Goal: Task Accomplishment & Management: Manage account settings

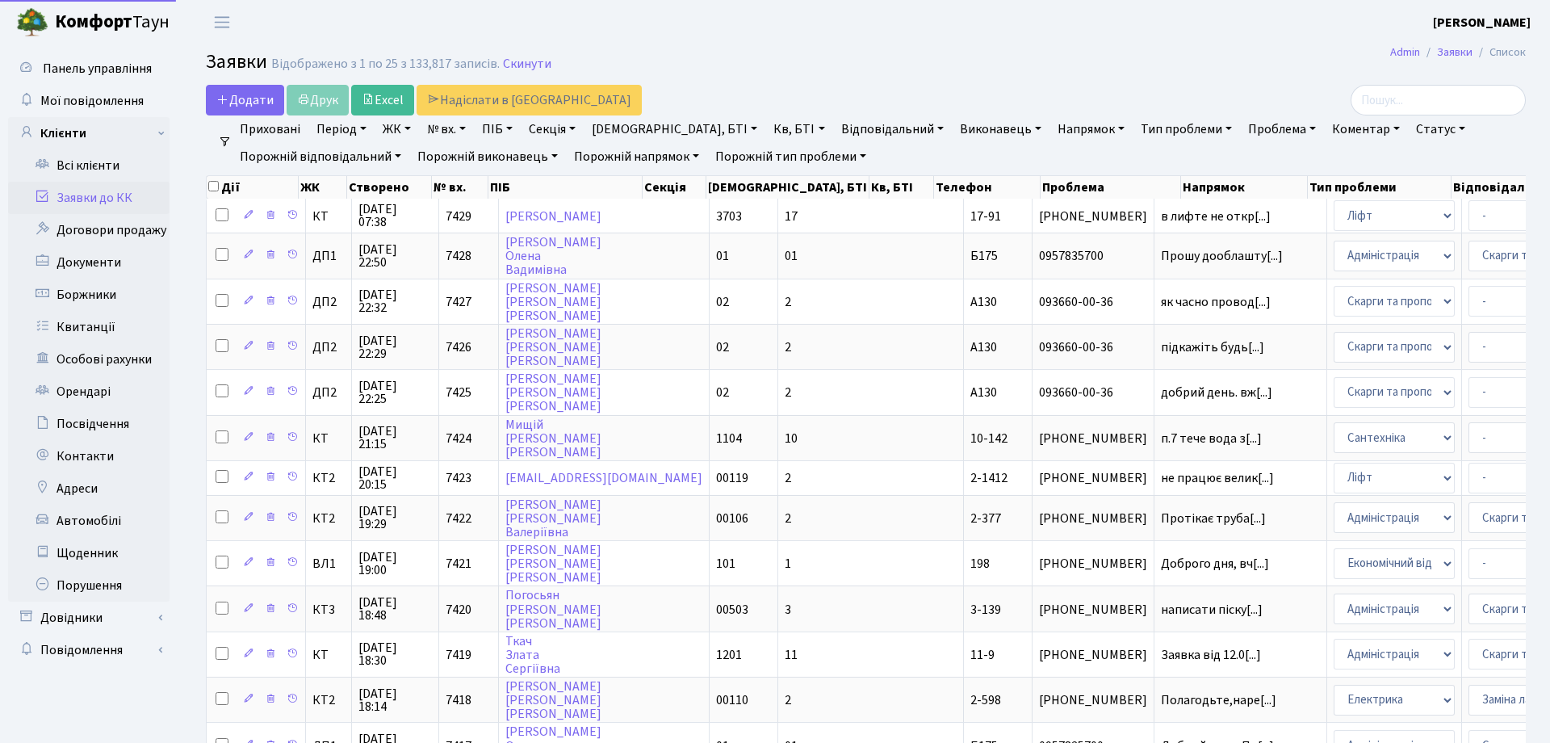
select select "25"
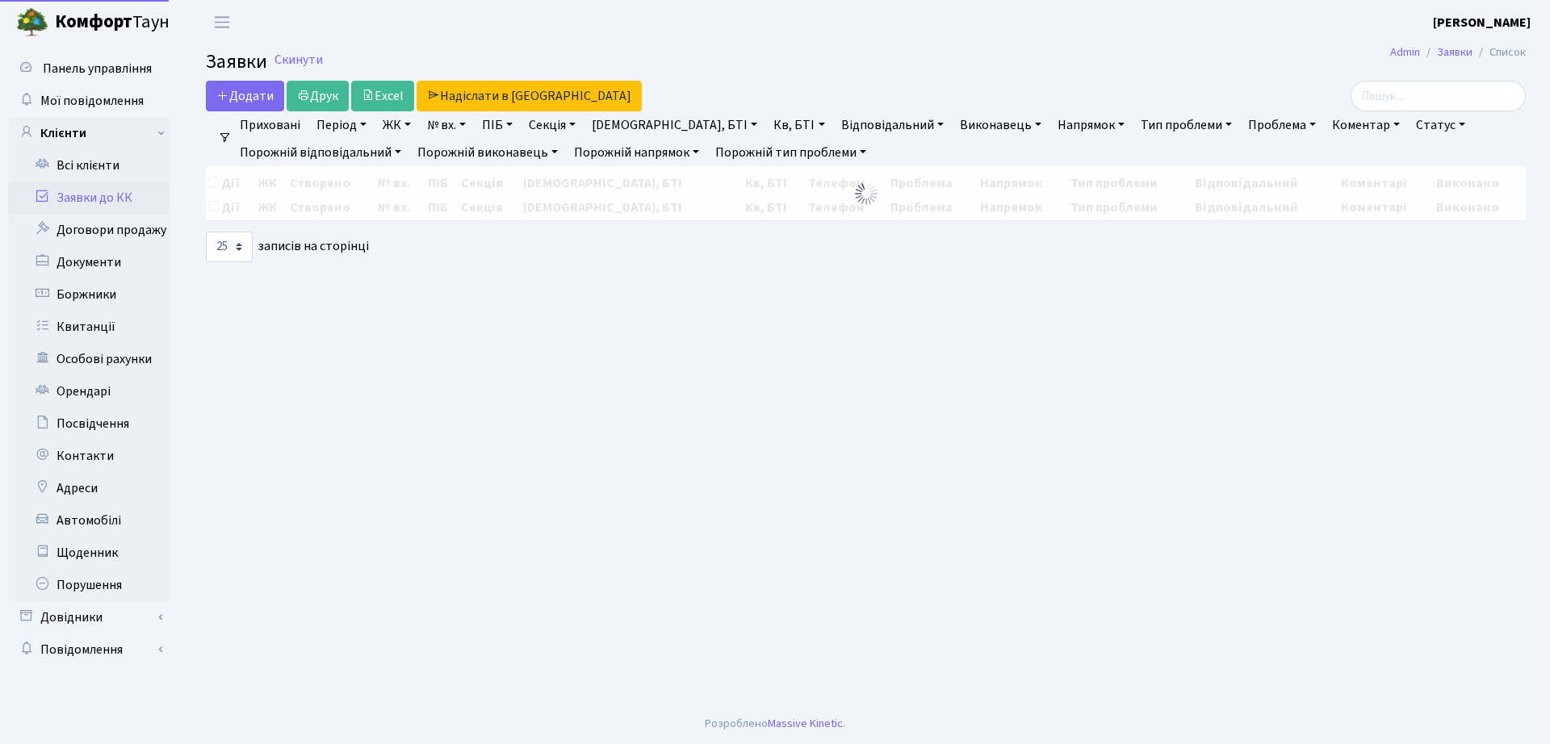
select select "25"
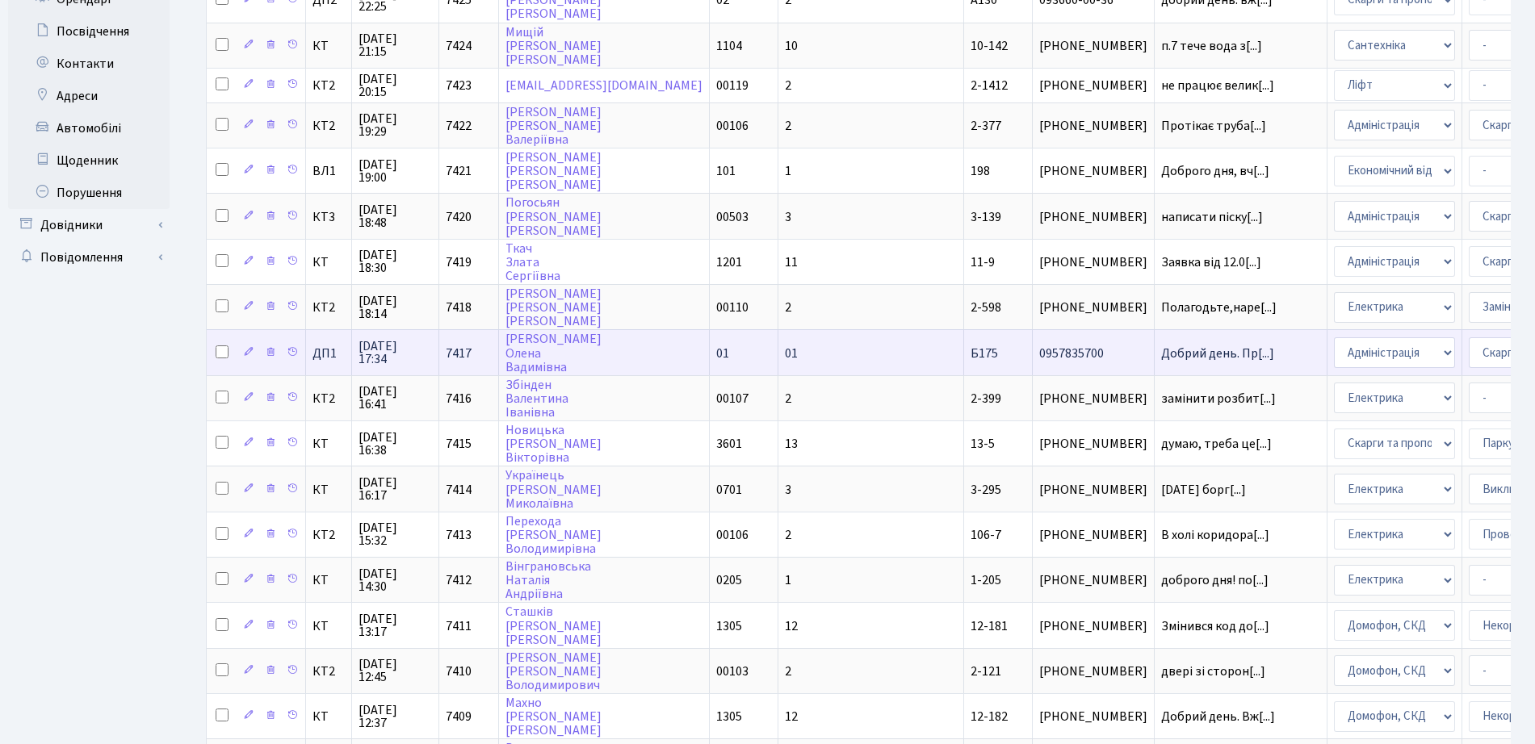
scroll to position [404, 0]
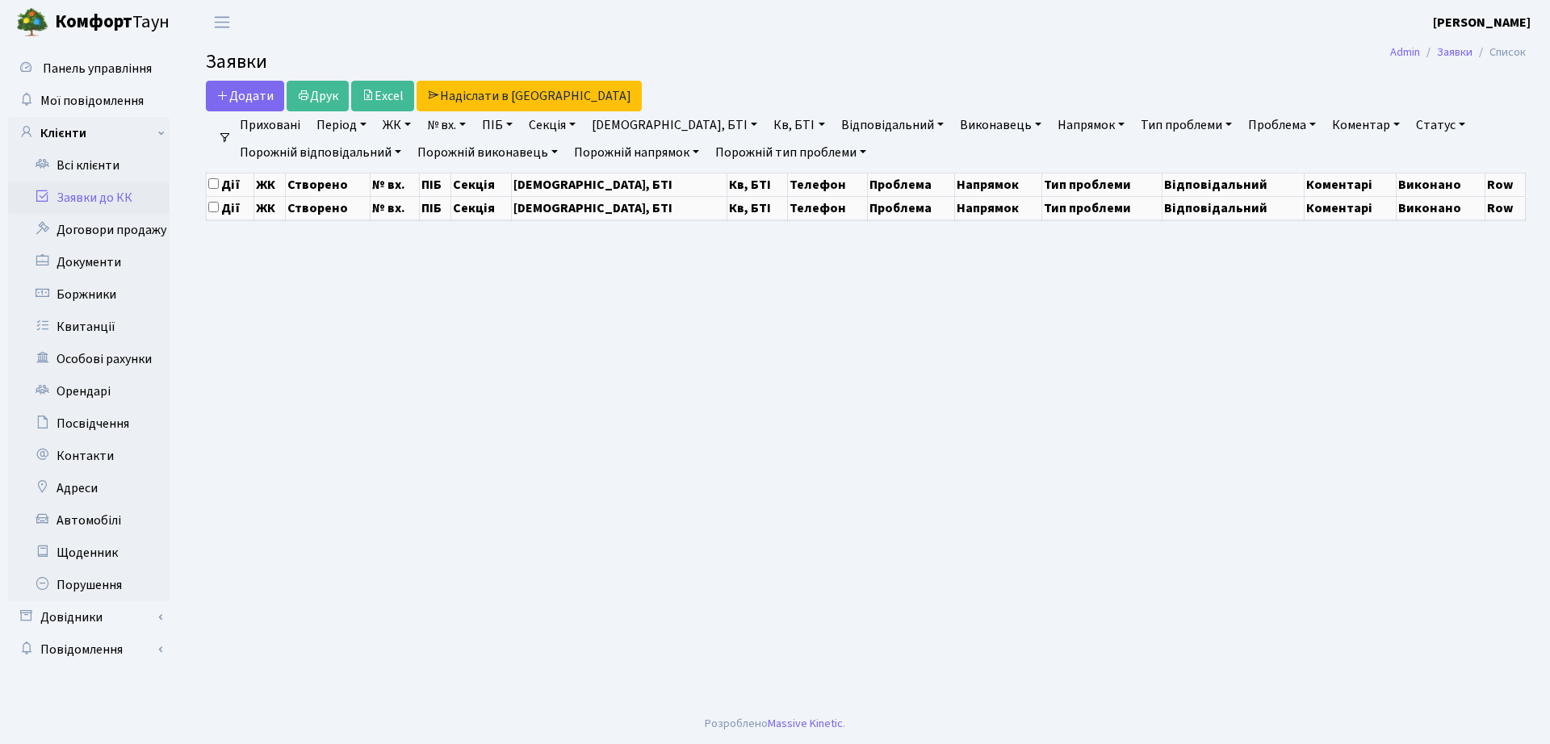
select select "25"
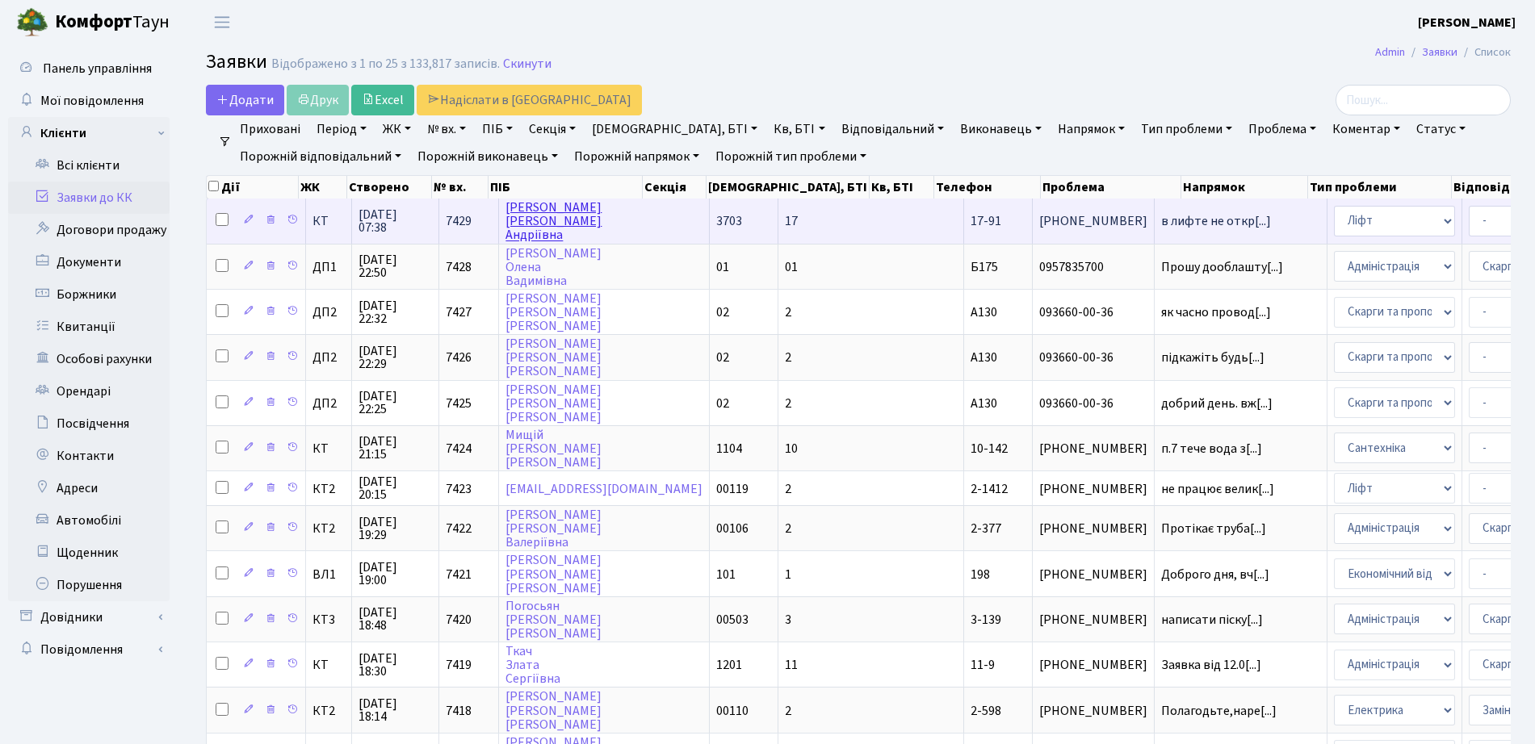
click at [537, 223] on link "Литвиненко Ольга Андріївна" at bounding box center [553, 221] width 96 height 45
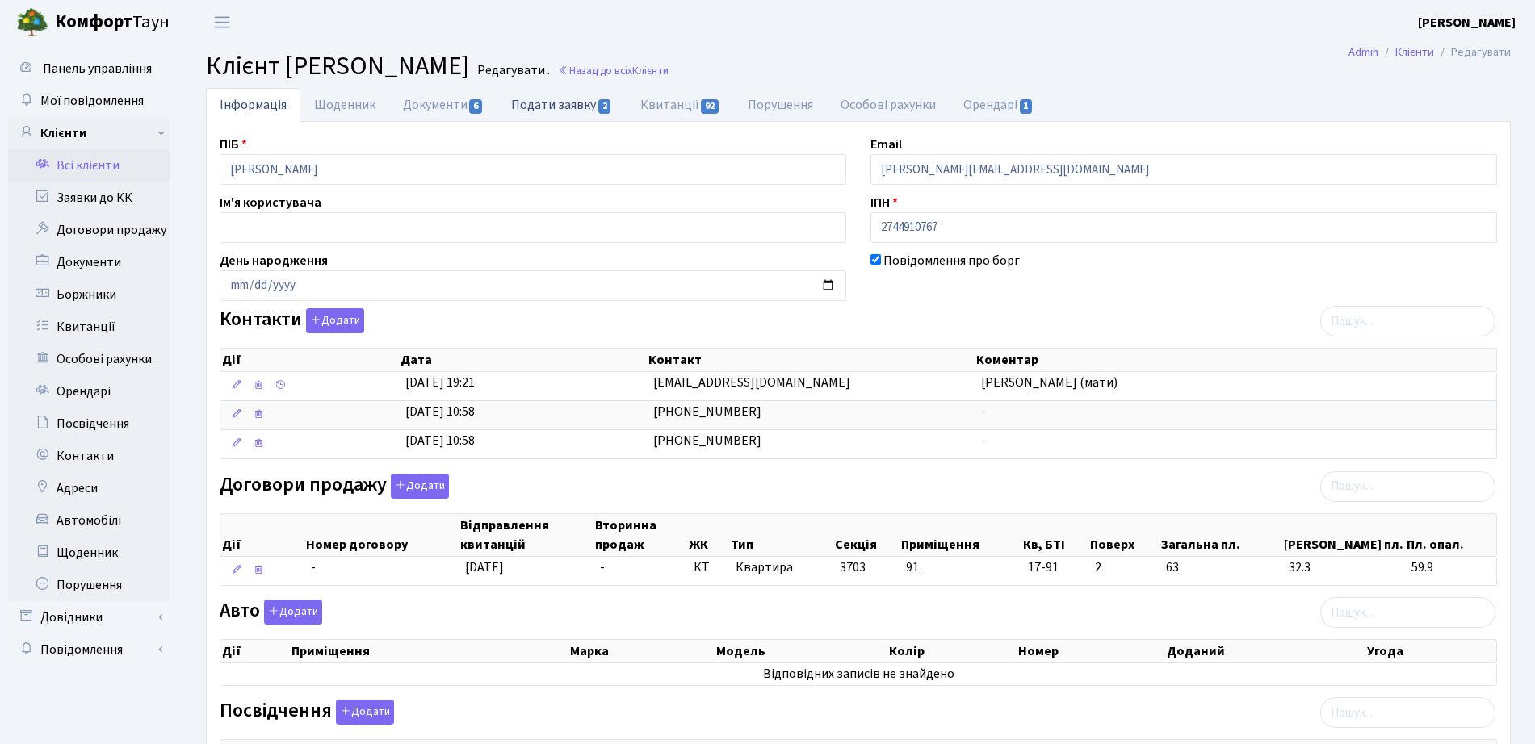
click at [585, 94] on link "Подати заявку 2" at bounding box center [561, 104] width 128 height 33
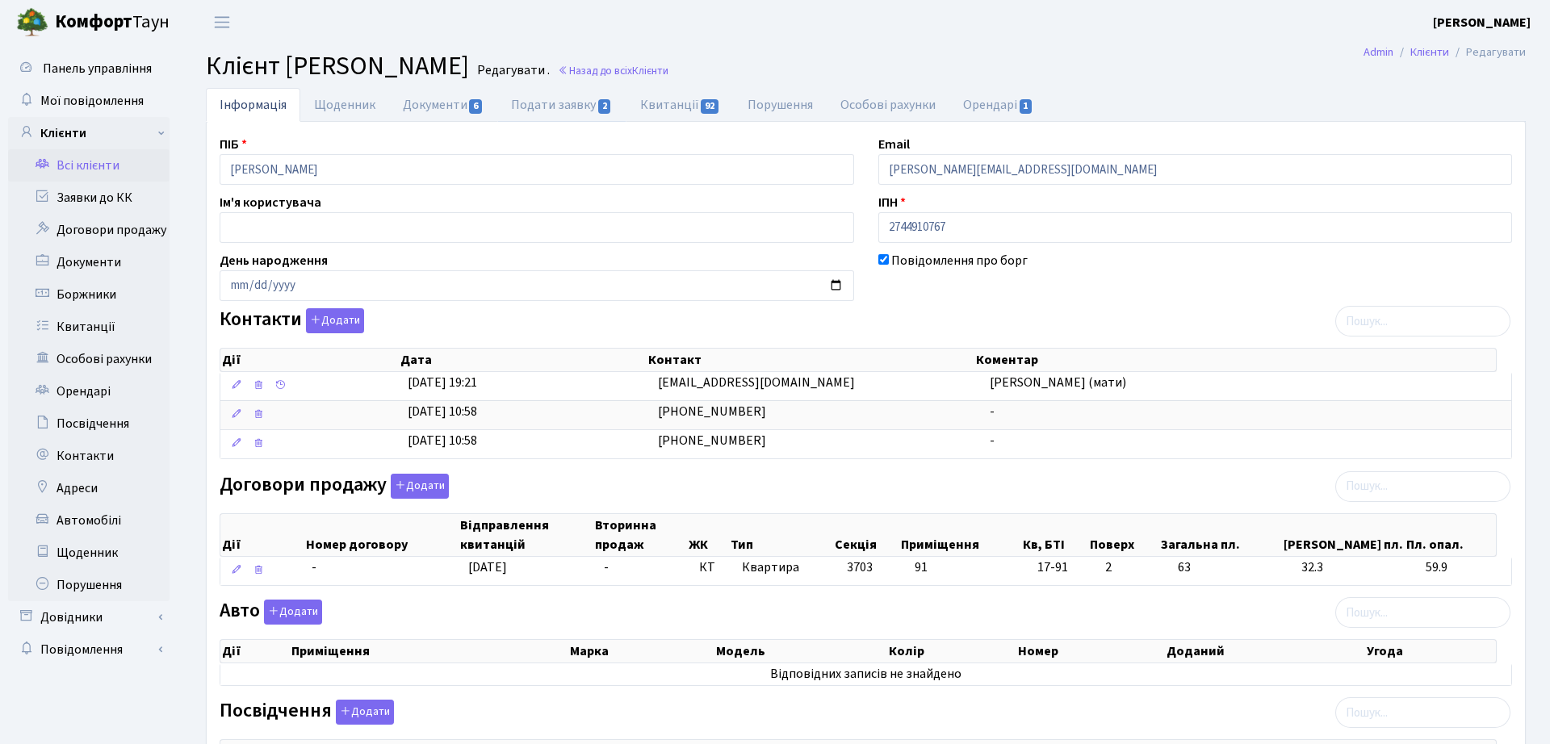
select select "25"
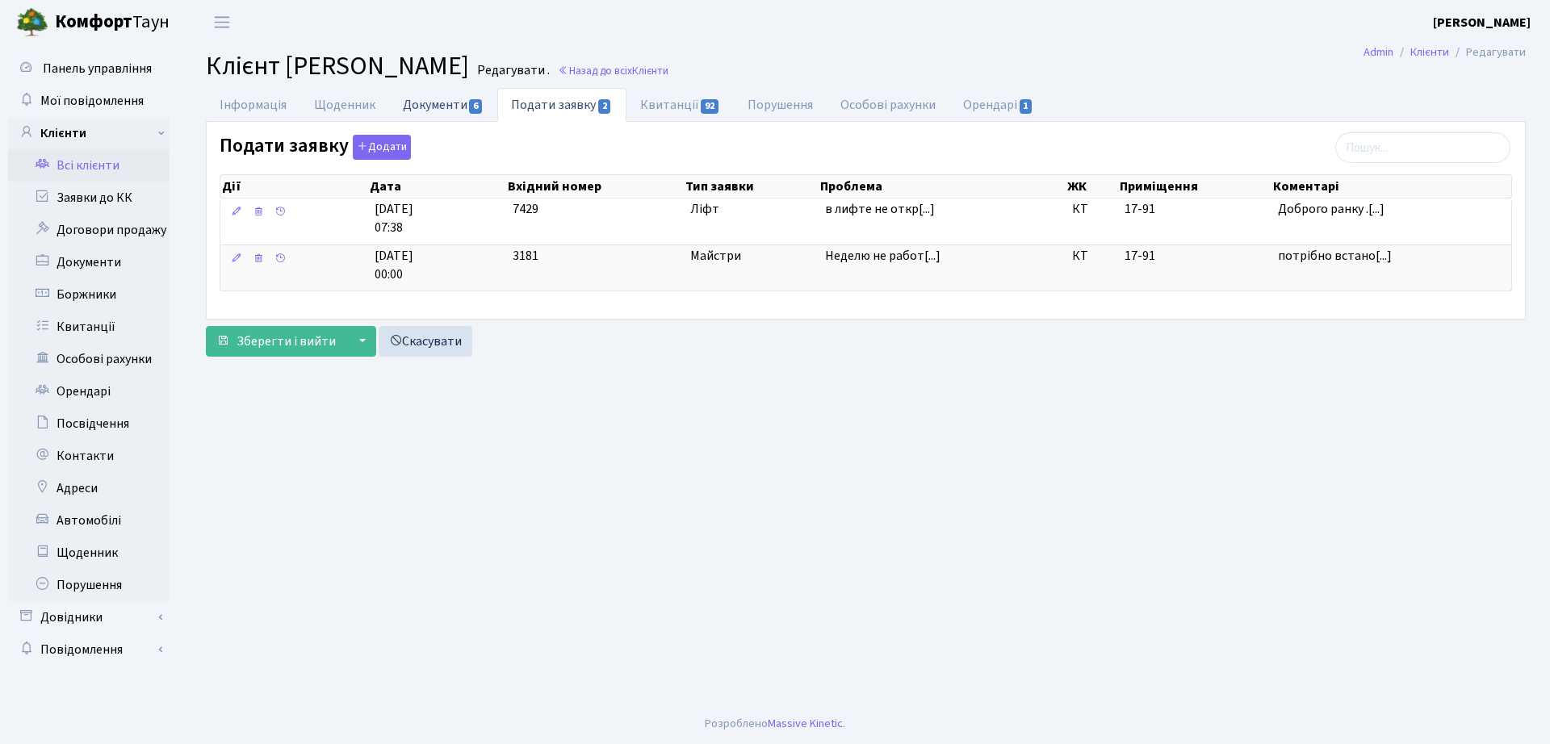
click at [459, 109] on link "Документи 6" at bounding box center [443, 104] width 108 height 33
select select "25"
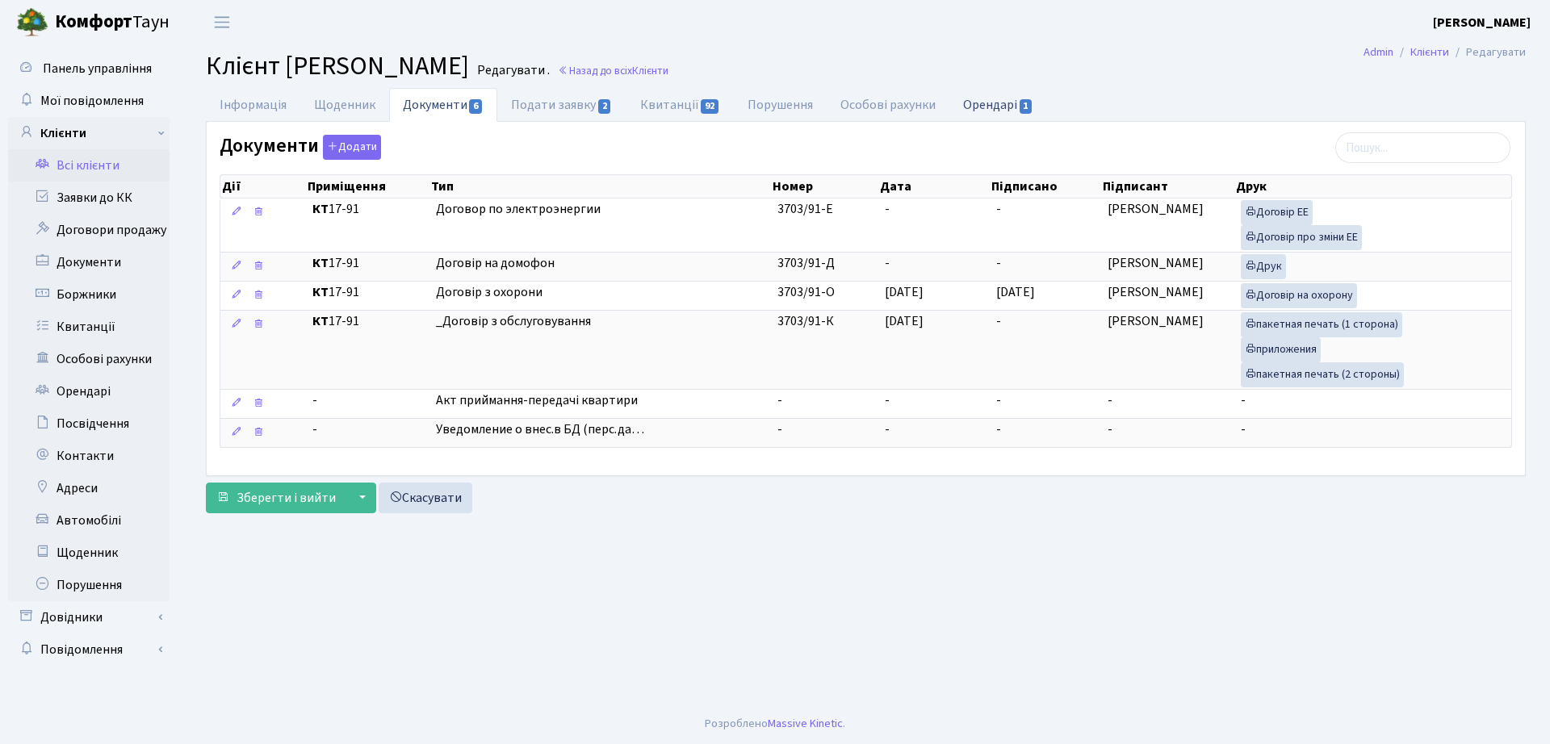
click at [1012, 105] on link "Орендарі 1" at bounding box center [999, 104] width 98 height 33
select select "25"
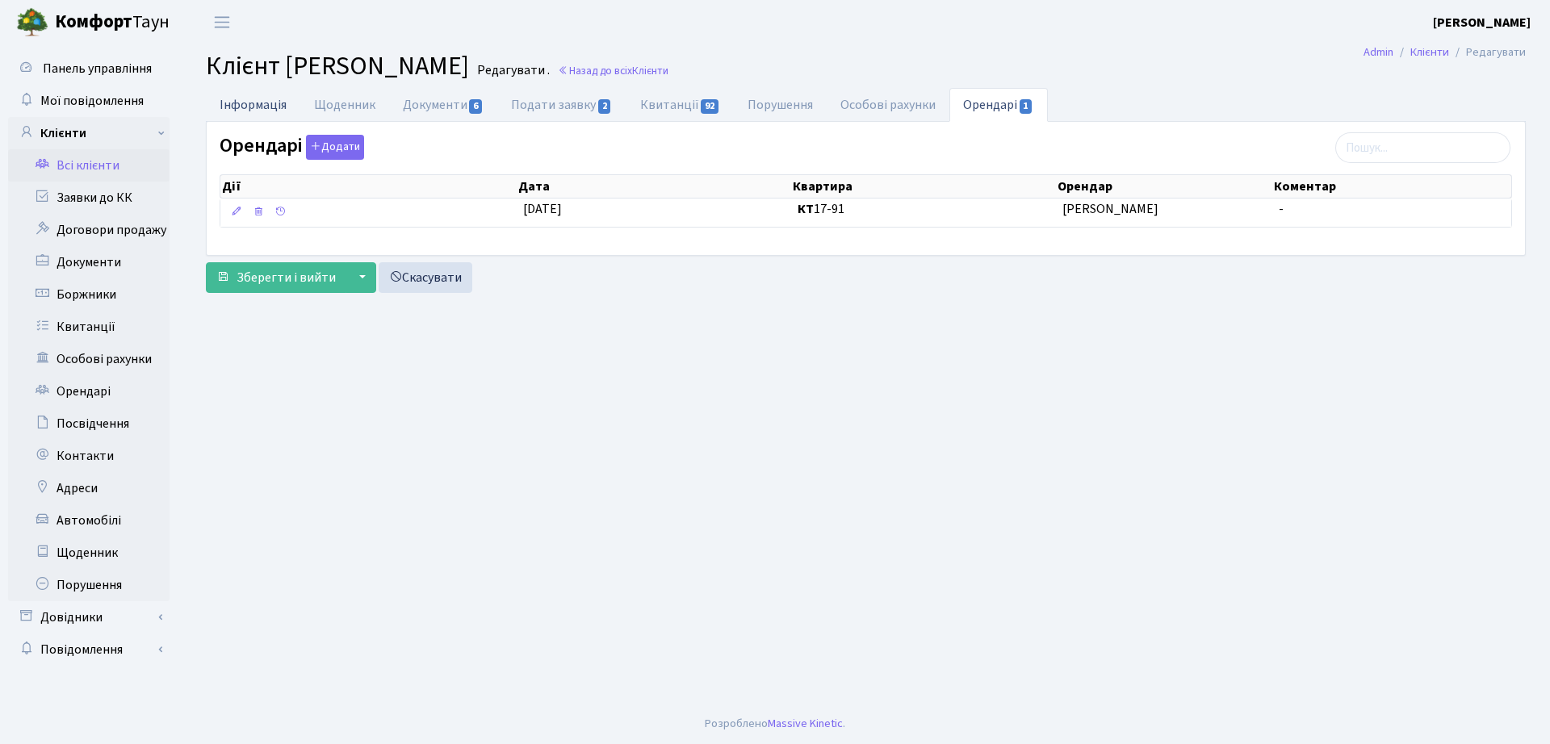
click at [274, 99] on link "Інформація" at bounding box center [253, 104] width 94 height 33
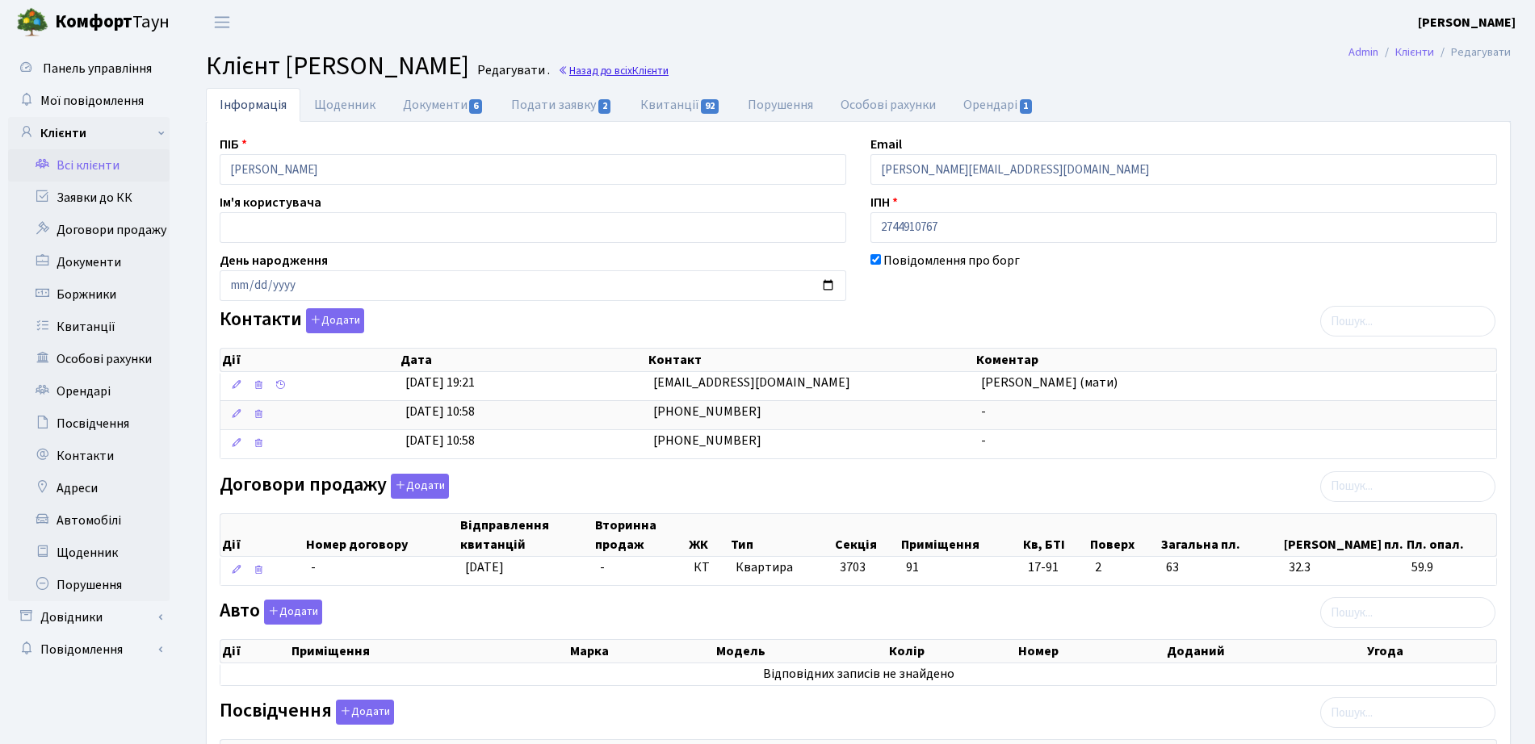
click at [669, 75] on link "Назад до всіх Клієнти" at bounding box center [613, 70] width 111 height 15
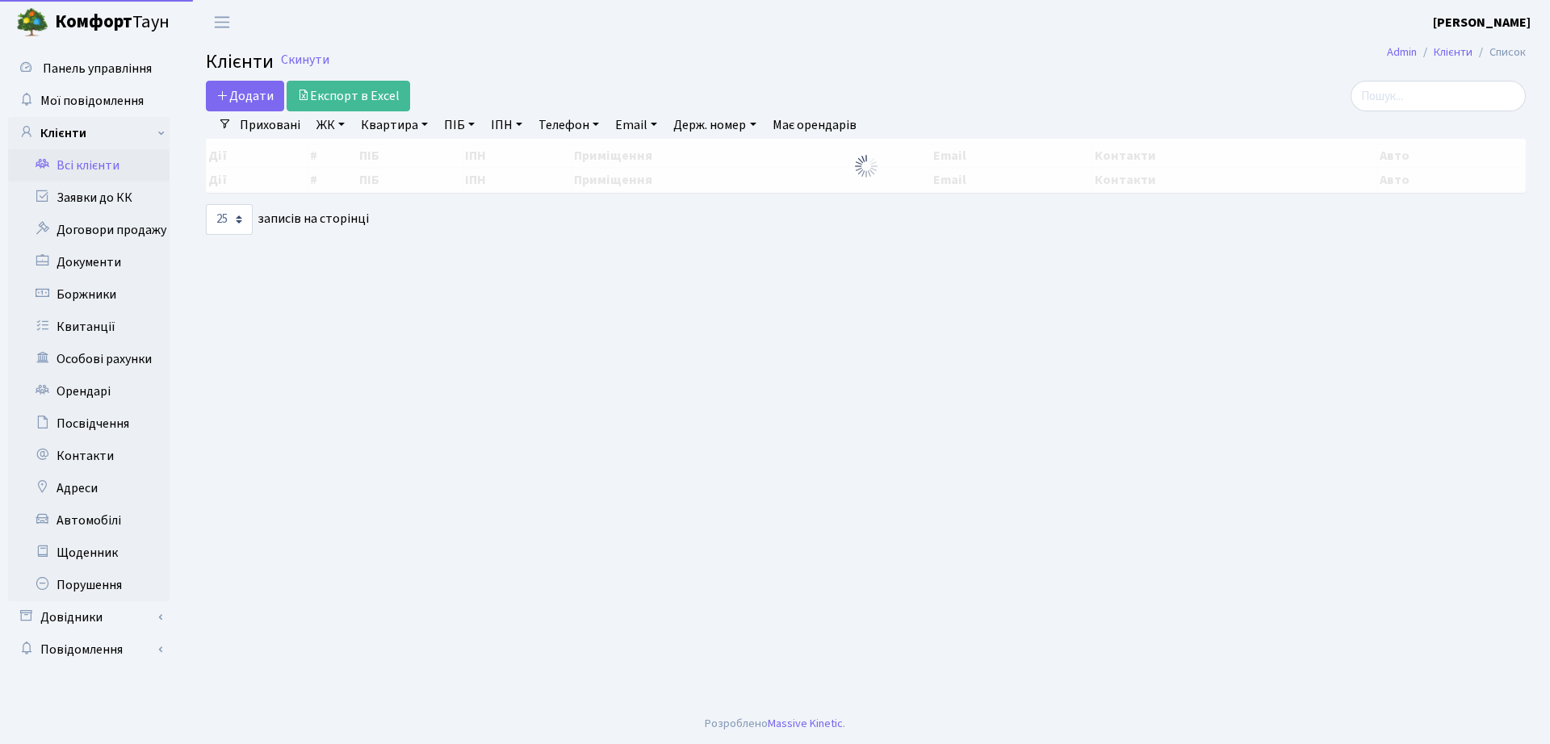
select select "25"
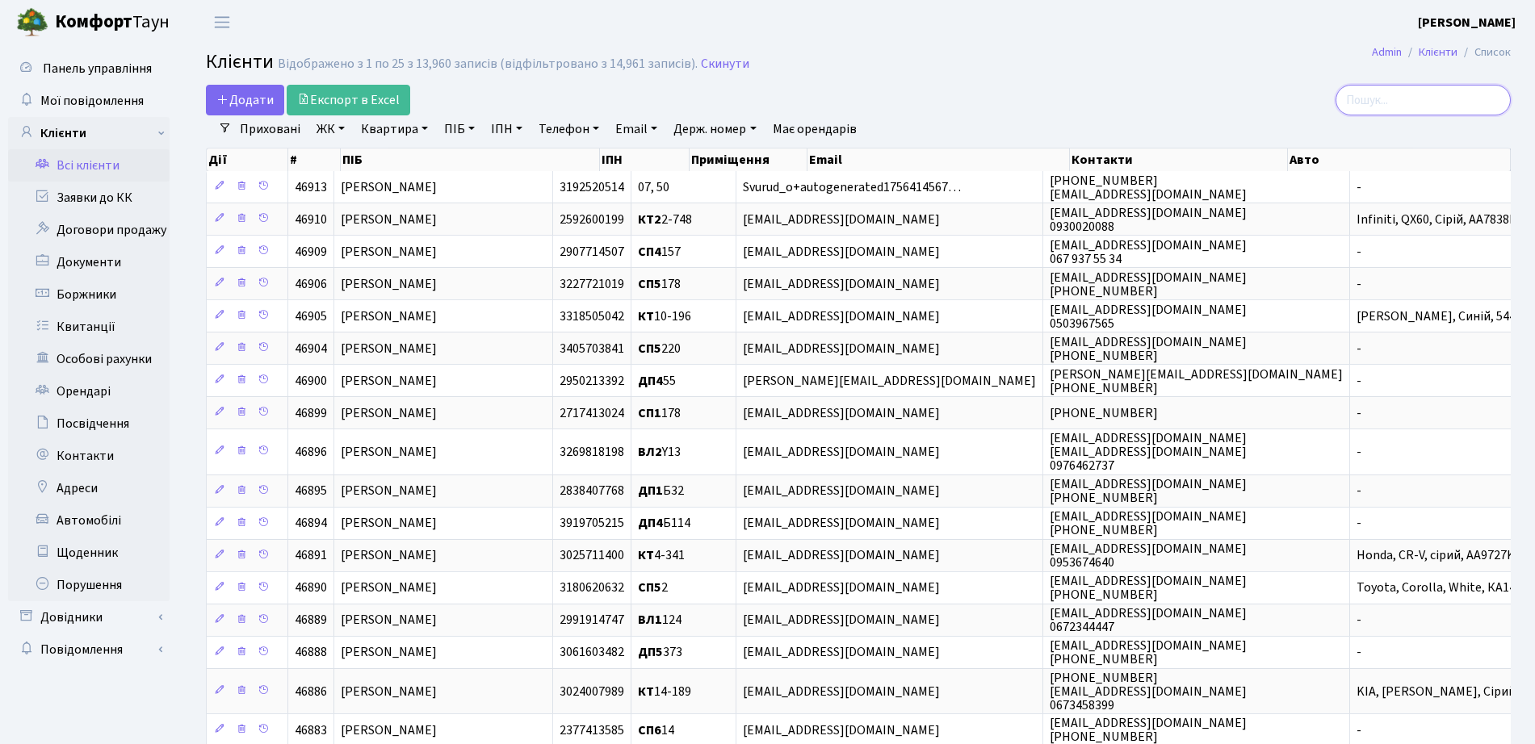
click at [1433, 99] on input "search" at bounding box center [1422, 100] width 175 height 31
type input "13-229"
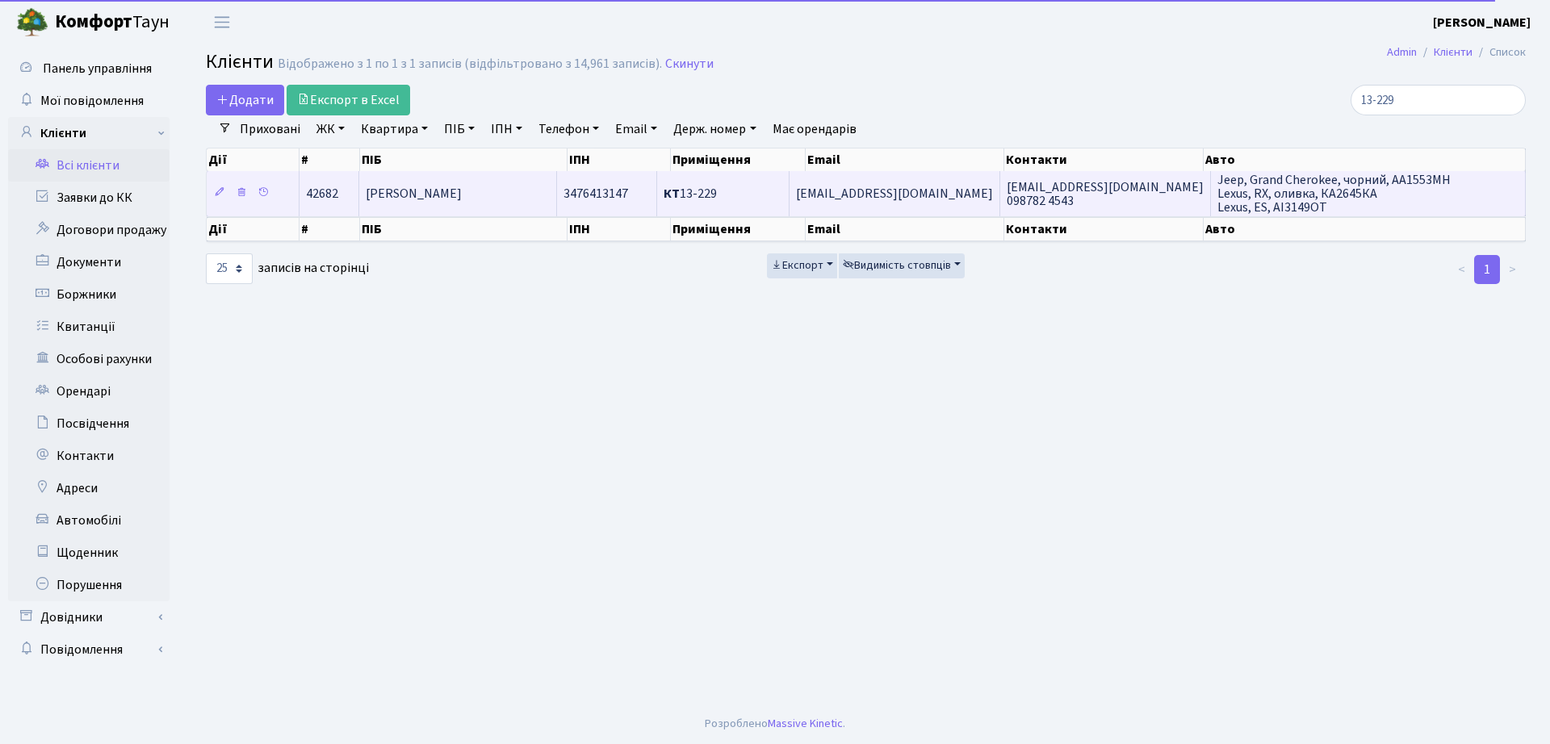
click at [462, 199] on span "[PERSON_NAME]" at bounding box center [414, 194] width 96 height 18
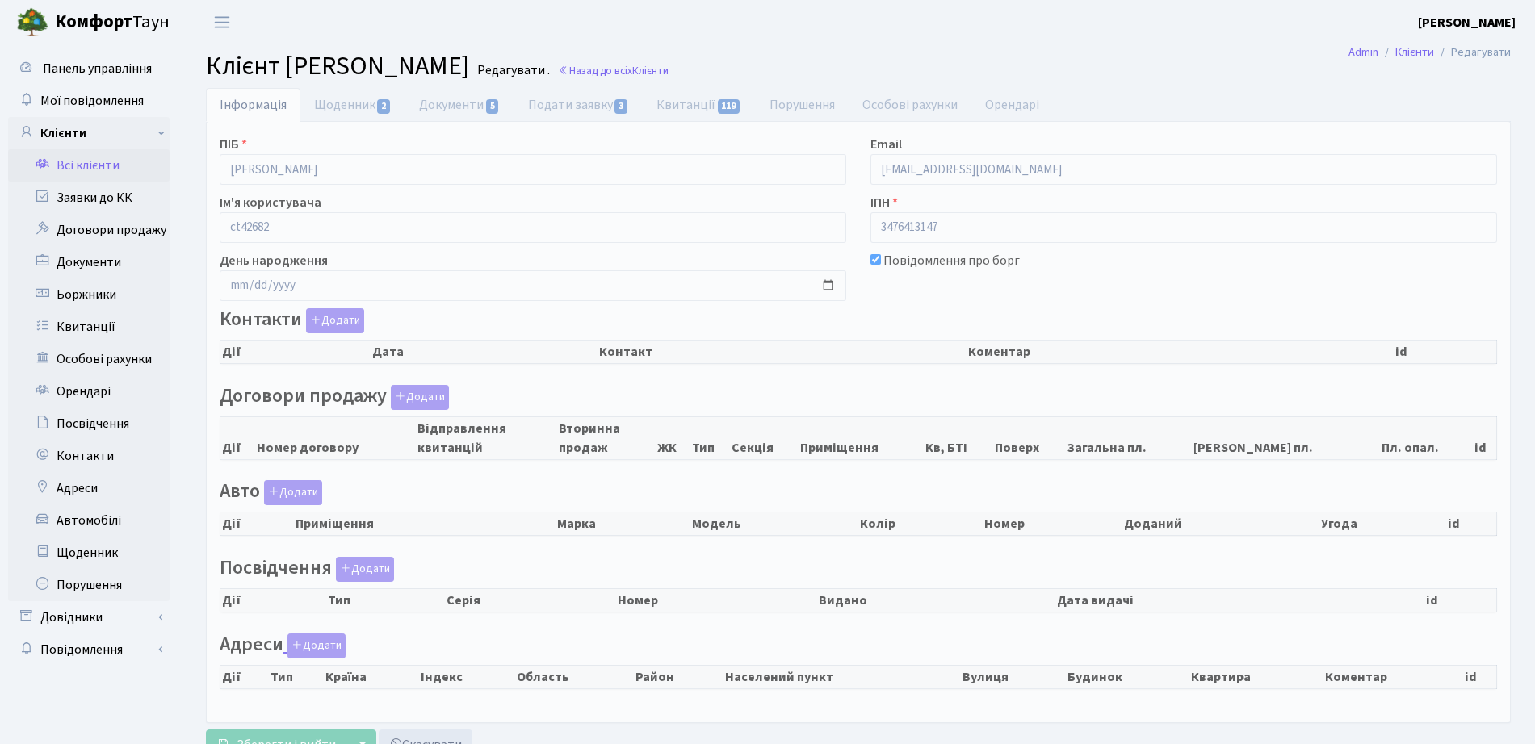
checkbox input "true"
